Goal: Task Accomplishment & Management: Use online tool/utility

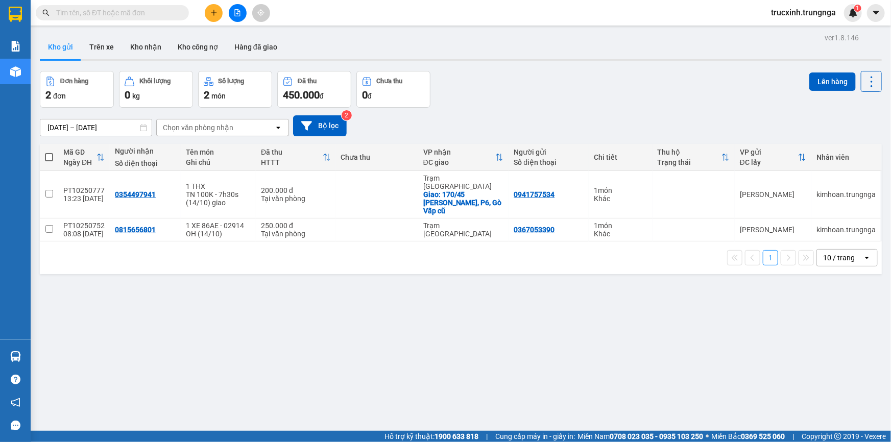
click at [237, 13] on icon "file-add" at bounding box center [238, 12] width 6 height 7
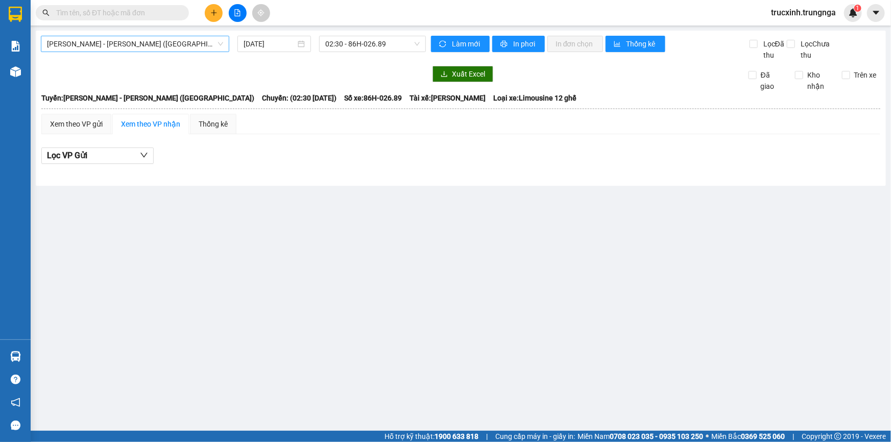
click at [157, 44] on span "[PERSON_NAME] - [PERSON_NAME] ([GEOGRAPHIC_DATA])" at bounding box center [135, 43] width 176 height 15
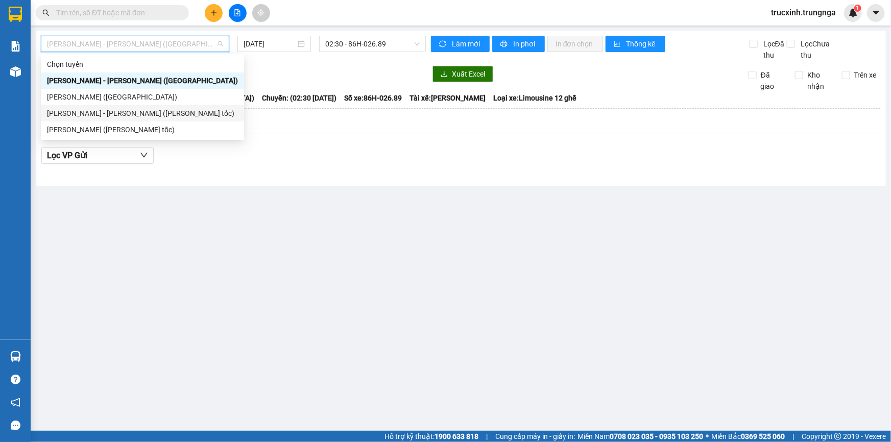
click at [111, 112] on div "[PERSON_NAME] - [PERSON_NAME] ([PERSON_NAME] tốc)" at bounding box center [142, 113] width 191 height 11
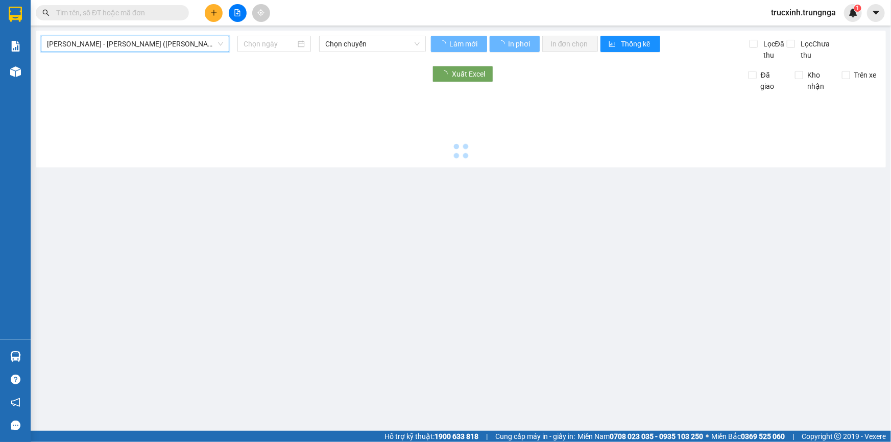
type input "[DATE]"
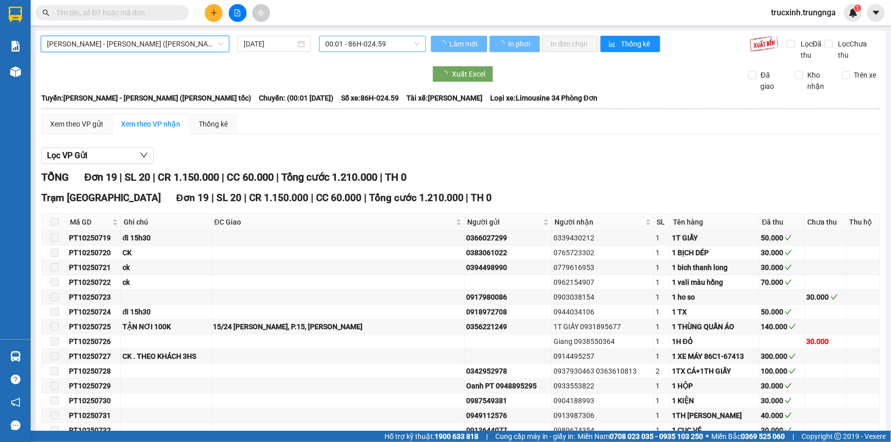
click at [347, 46] on span "00:01 - 86H-024.59" at bounding box center [372, 43] width 94 height 15
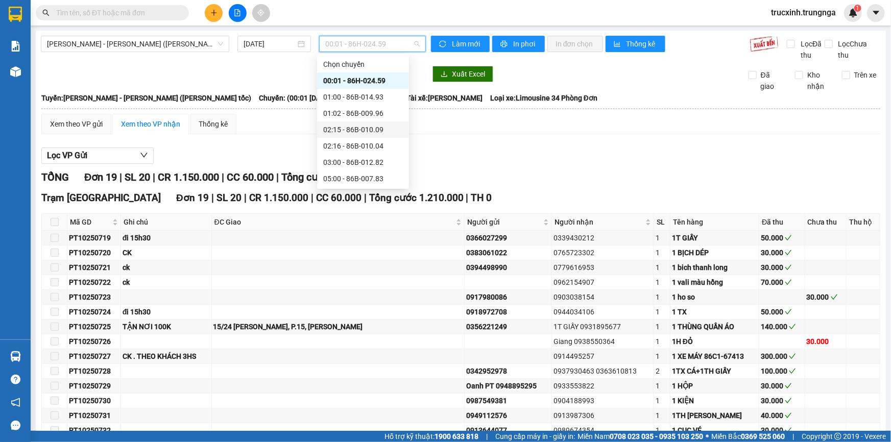
scroll to position [82, 0]
drag, startPoint x: 347, startPoint y: 156, endPoint x: 346, endPoint y: 164, distance: 8.2
click at [346, 164] on div "14:30 - 86B-014.93" at bounding box center [363, 162] width 92 height 16
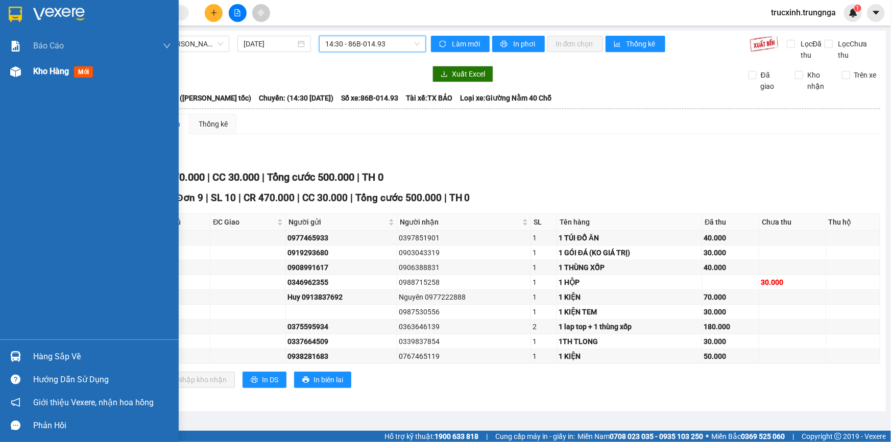
click at [37, 73] on span "Kho hàng" at bounding box center [51, 71] width 36 height 10
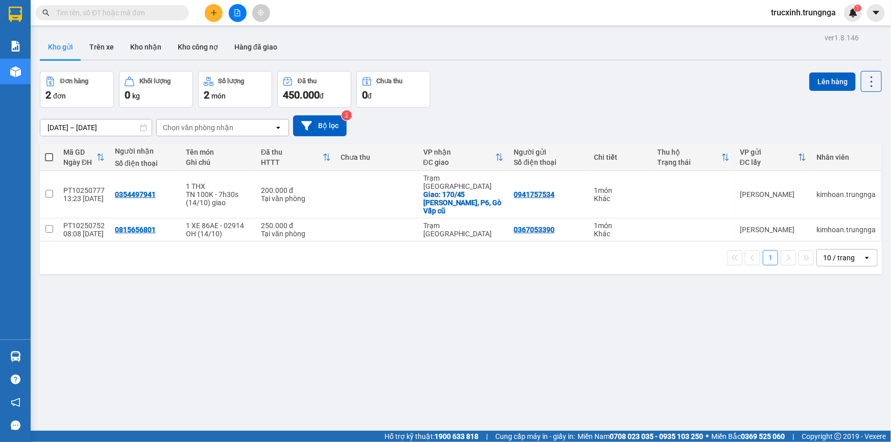
click at [133, 7] on input "text" at bounding box center [116, 12] width 121 height 11
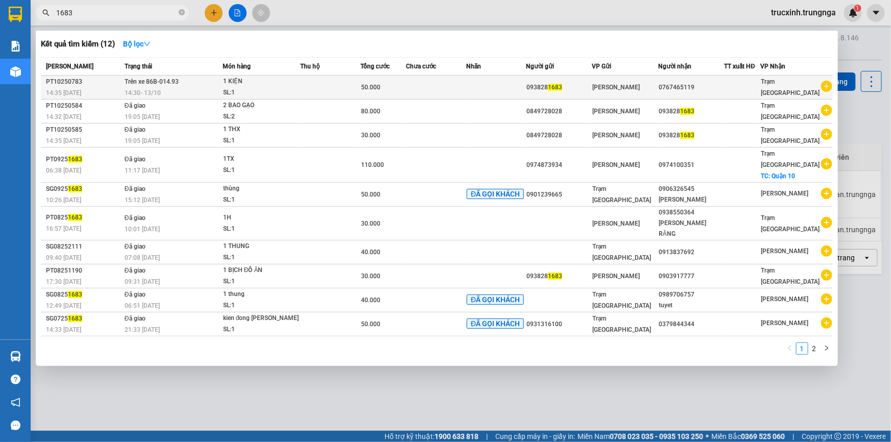
type input "1683"
click at [156, 81] on span "Trên xe 86B-014.93" at bounding box center [152, 81] width 54 height 7
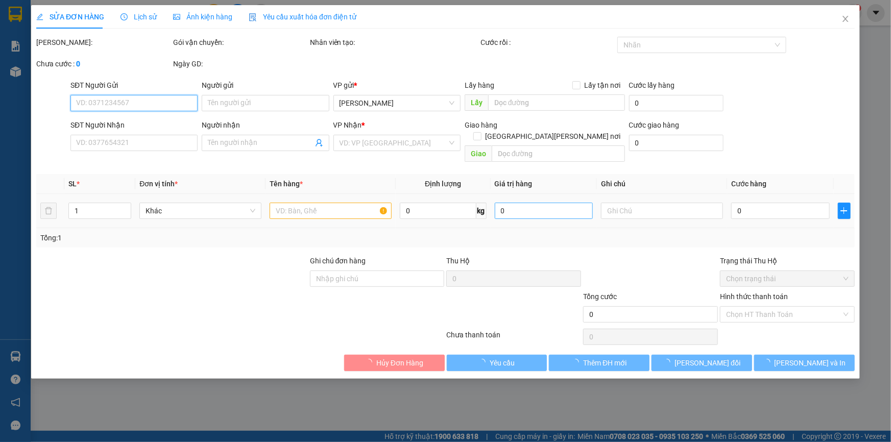
type input "0938281683"
type input "0767465119"
type input "50.000"
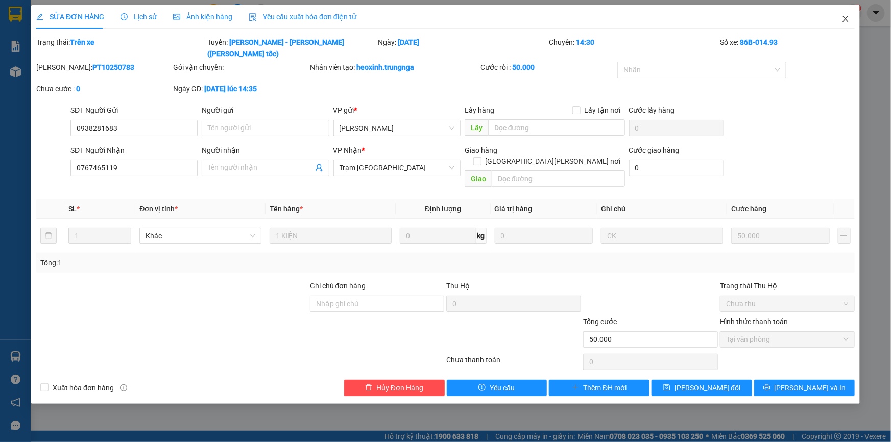
click at [844, 20] on icon "close" at bounding box center [846, 19] width 8 height 8
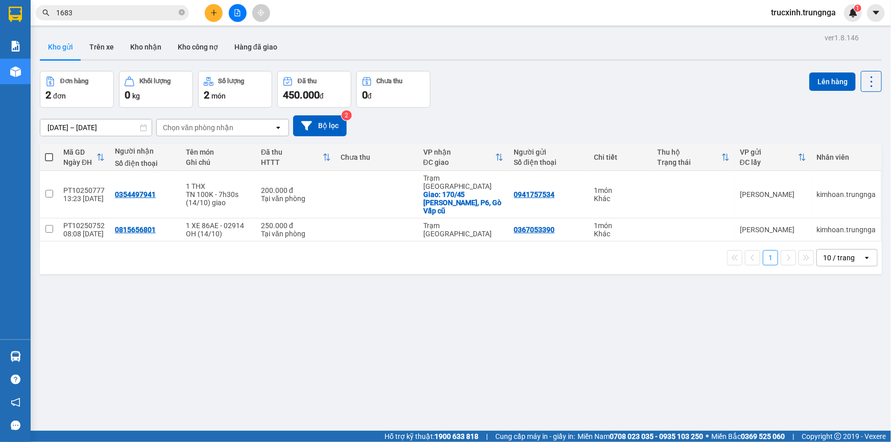
click at [98, 16] on input "1683" at bounding box center [116, 12] width 121 height 11
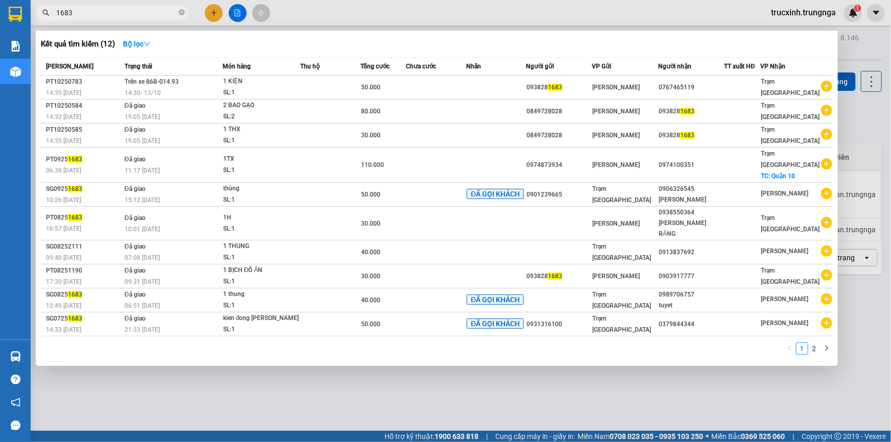
click at [326, 11] on div at bounding box center [445, 221] width 891 height 442
